Goal: Task Accomplishment & Management: Use online tool/utility

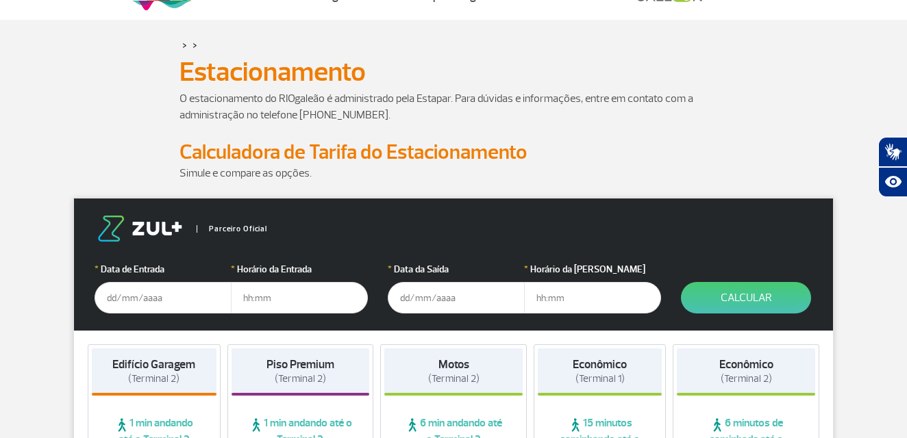
scroll to position [69, 0]
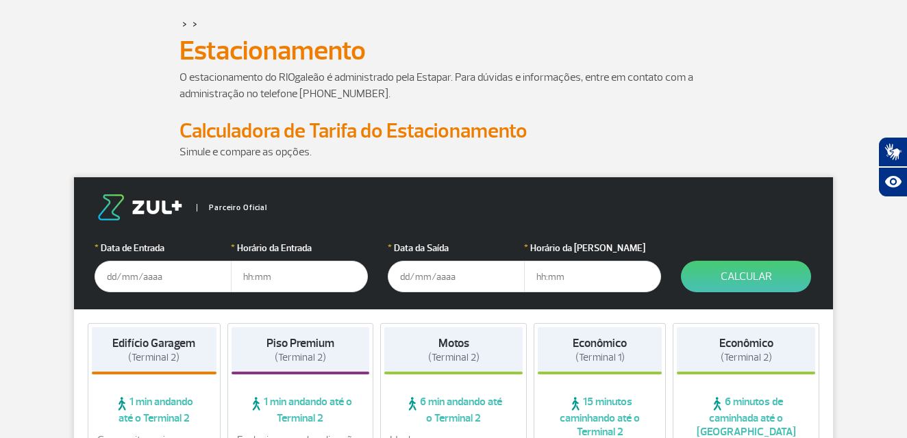
click at [184, 272] on input "text" at bounding box center [163, 277] width 137 height 32
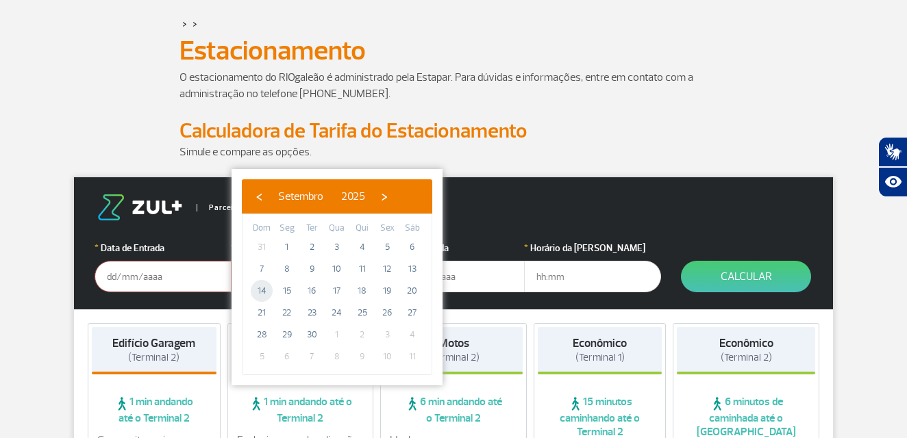
click at [258, 290] on span "14" at bounding box center [262, 291] width 22 height 22
type input "[DATE]"
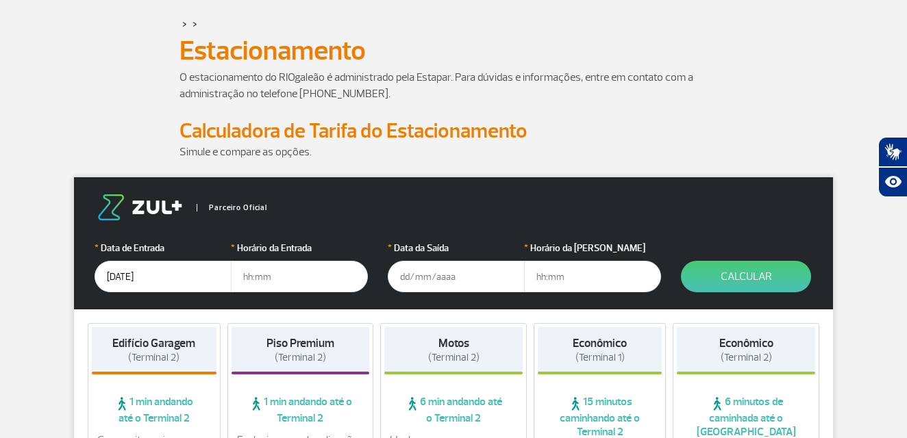
click at [282, 277] on input "text" at bounding box center [299, 277] width 137 height 32
click at [275, 277] on input "text" at bounding box center [299, 277] width 137 height 32
type input "05:30"
click at [428, 279] on input "text" at bounding box center [456, 277] width 137 height 32
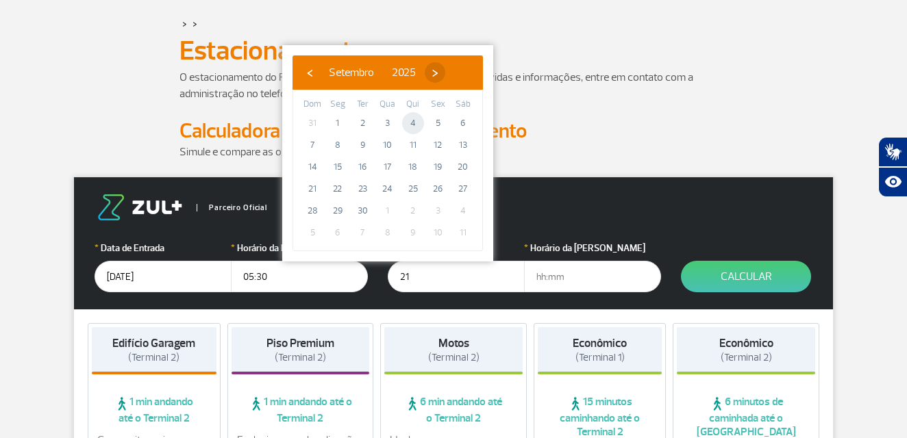
type input "[DATE]"
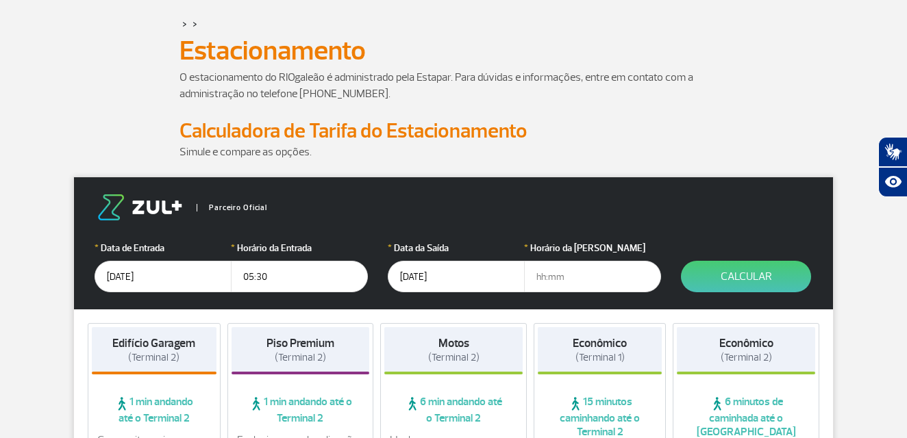
click at [159, 278] on input "[DATE]" at bounding box center [163, 277] width 137 height 32
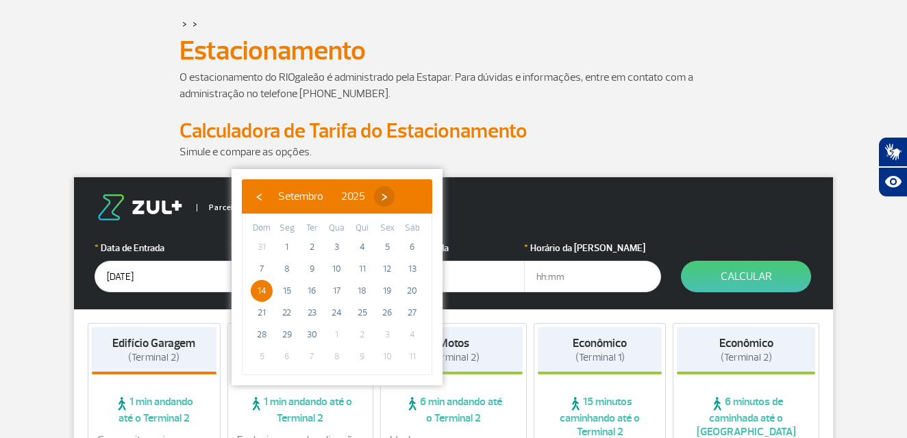
click at [395, 198] on span "›" at bounding box center [384, 196] width 21 height 21
click at [312, 285] on span "14" at bounding box center [312, 291] width 22 height 22
type input "[DATE]"
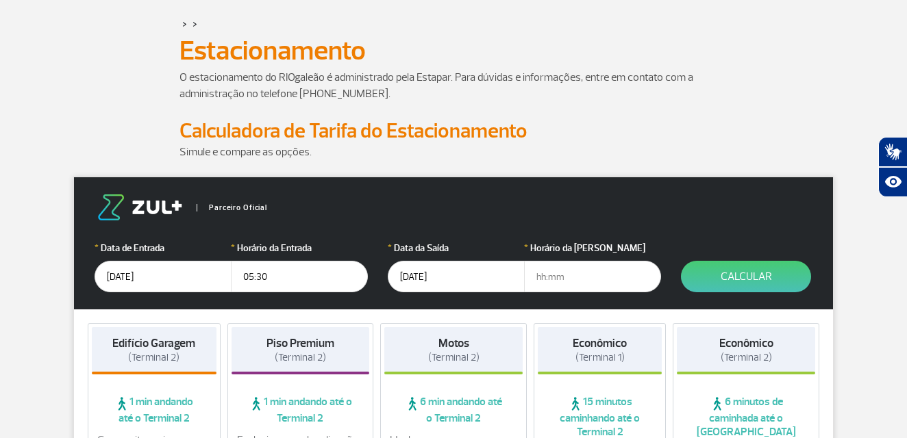
click at [407, 277] on input "[DATE]" at bounding box center [456, 277] width 137 height 32
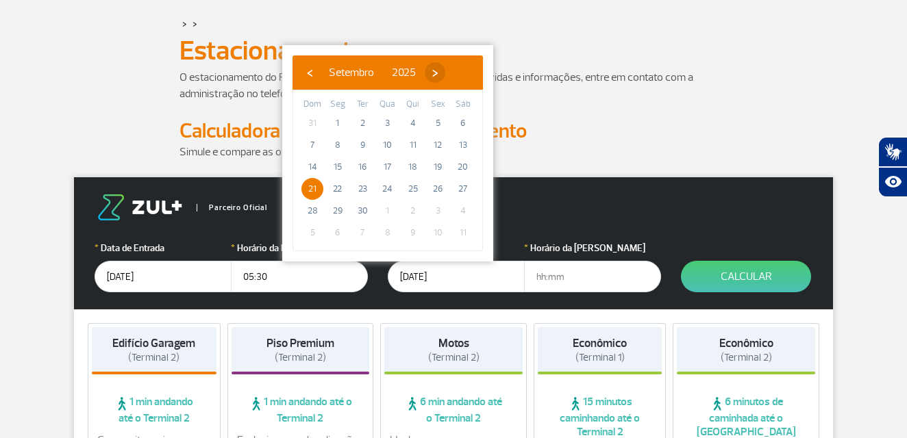
click at [445, 77] on span "›" at bounding box center [435, 72] width 21 height 21
click at [368, 186] on span "21" at bounding box center [362, 189] width 22 height 22
type input "[DATE]"
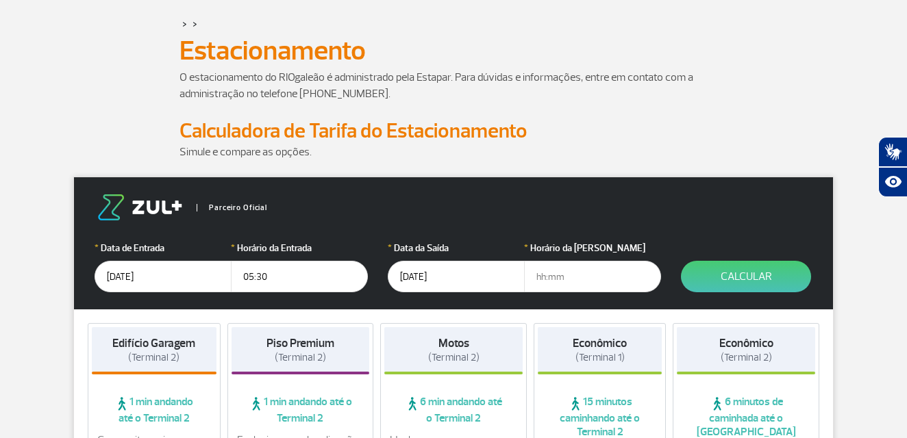
click at [576, 277] on input "text" at bounding box center [592, 277] width 137 height 32
type input "08:30"
click at [719, 273] on button "Calcular" at bounding box center [746, 277] width 130 height 32
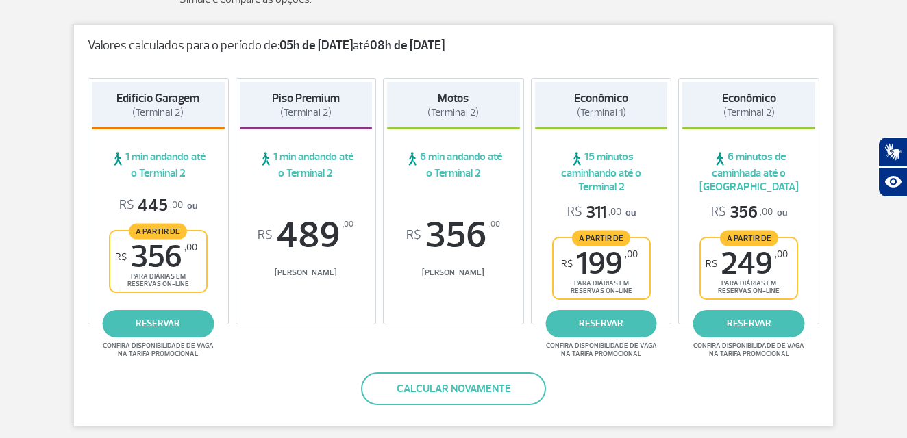
scroll to position [229, 0]
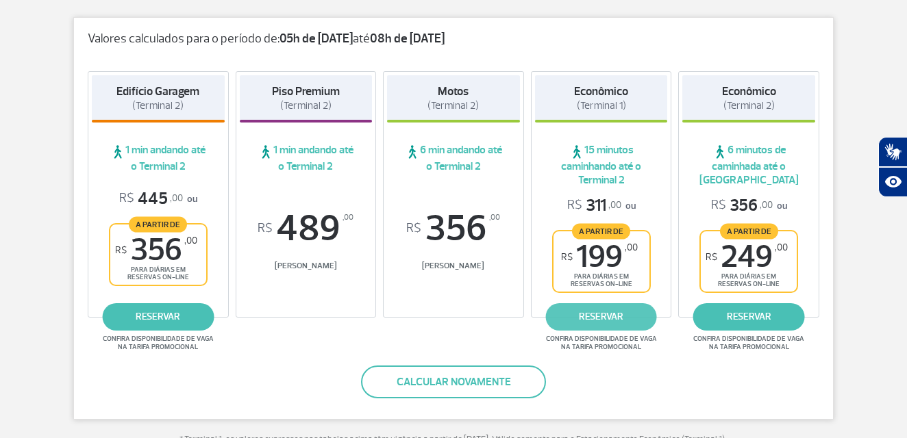
click at [614, 310] on link "reservar" at bounding box center [601, 317] width 112 height 27
